Goal: Task Accomplishment & Management: Manage account settings

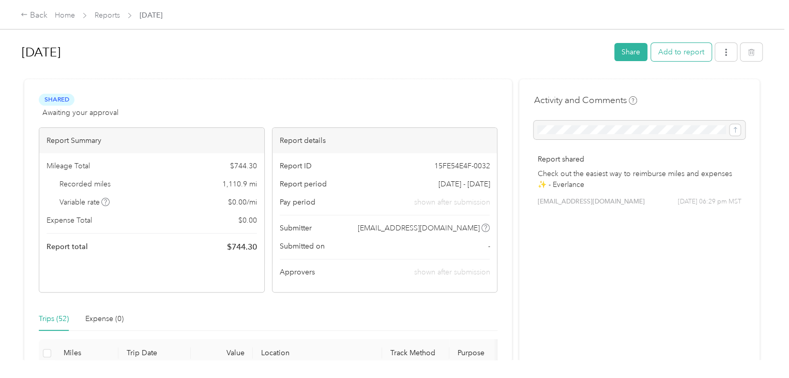
click at [680, 55] on button "Add to report" at bounding box center [681, 52] width 61 height 18
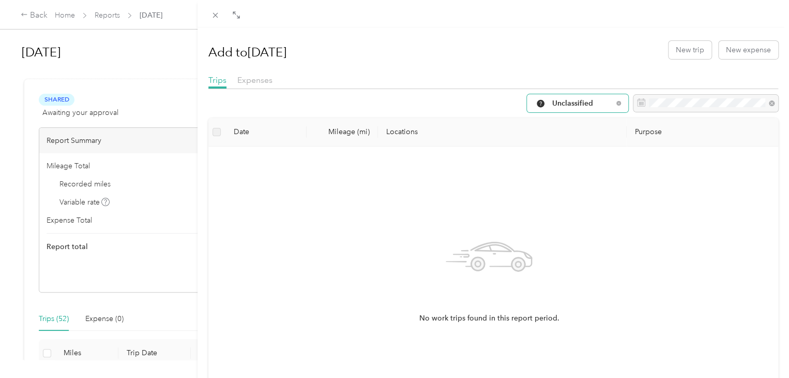
click at [594, 101] on span "Unclassified" at bounding box center [582, 103] width 61 height 7
click at [561, 194] on span "Outreach" at bounding box center [578, 194] width 69 height 11
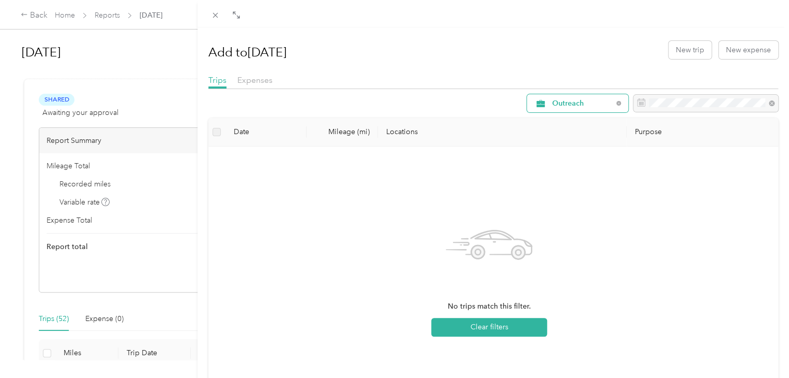
click at [556, 101] on span "Outreach" at bounding box center [582, 103] width 61 height 7
click at [556, 160] on li "Work" at bounding box center [569, 157] width 101 height 18
click at [36, 19] on div "Add to Aug 2025 New trip New expense Trips Expenses Work Date Mileage (mi) Loca…" at bounding box center [394, 189] width 789 height 378
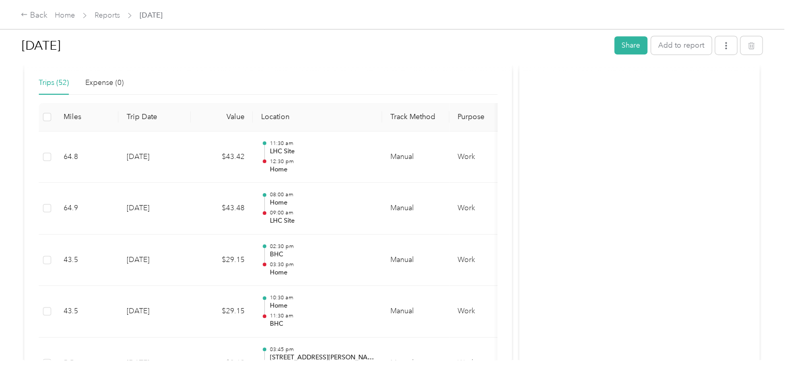
scroll to position [259, 0]
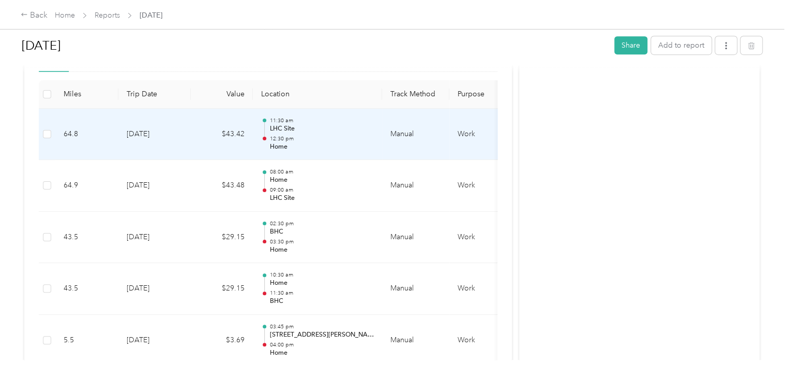
click at [282, 133] on div "11:30 am LHC Site 12:30 pm Home" at bounding box center [321, 134] width 104 height 35
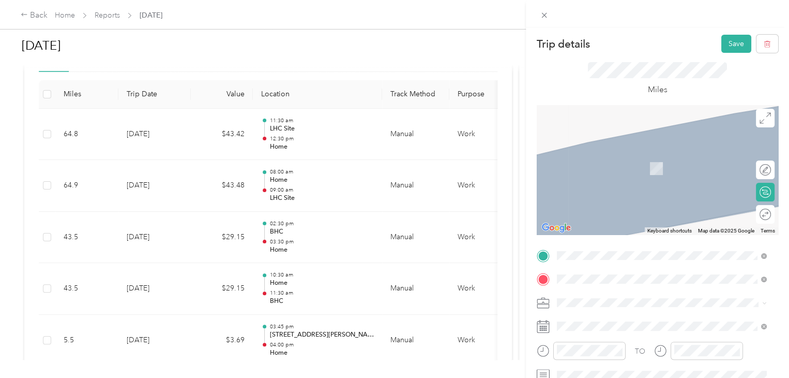
scroll to position [0, 0]
click at [278, 145] on div "Trip details Save This trip cannot be edited because it is either under review,…" at bounding box center [394, 189] width 789 height 378
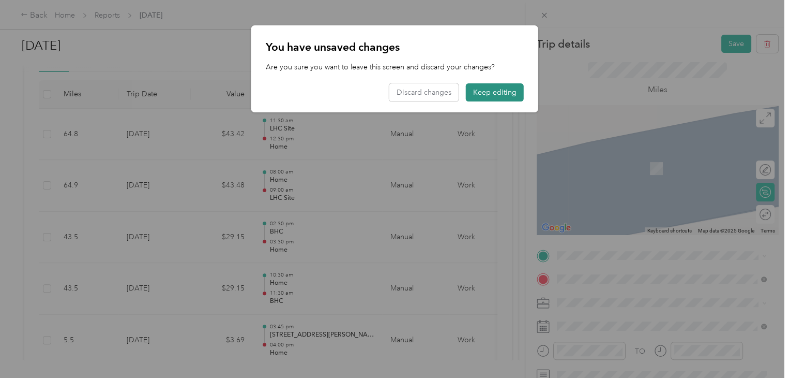
click at [499, 96] on button "Keep editing" at bounding box center [495, 92] width 58 height 18
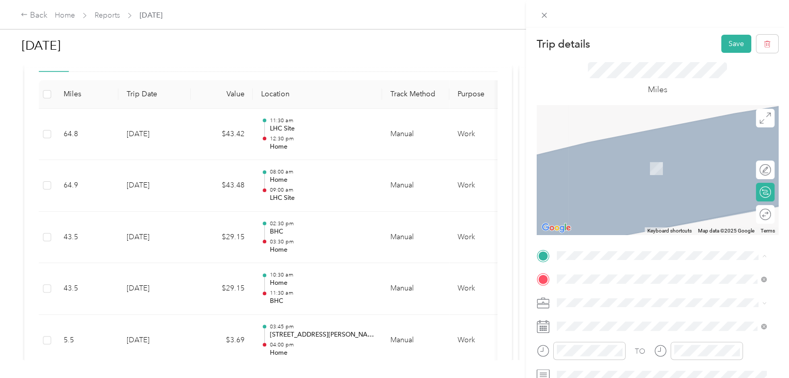
click at [367, 51] on div "Trip details Save This trip cannot be edited because it is either under review,…" at bounding box center [394, 189] width 789 height 378
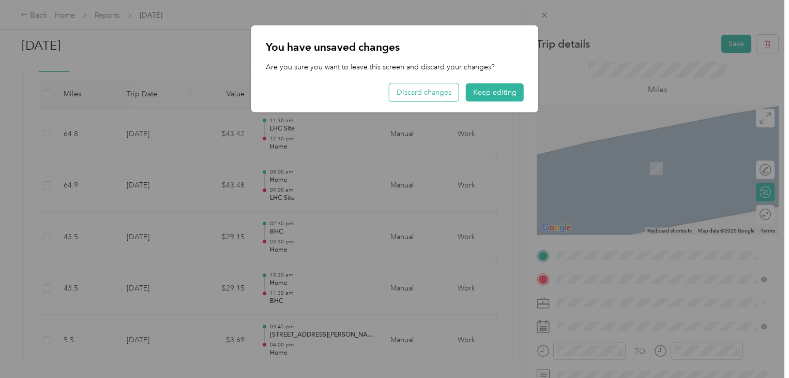
click at [417, 93] on button "Discard changes" at bounding box center [423, 92] width 69 height 18
